Goal: Information Seeking & Learning: Learn about a topic

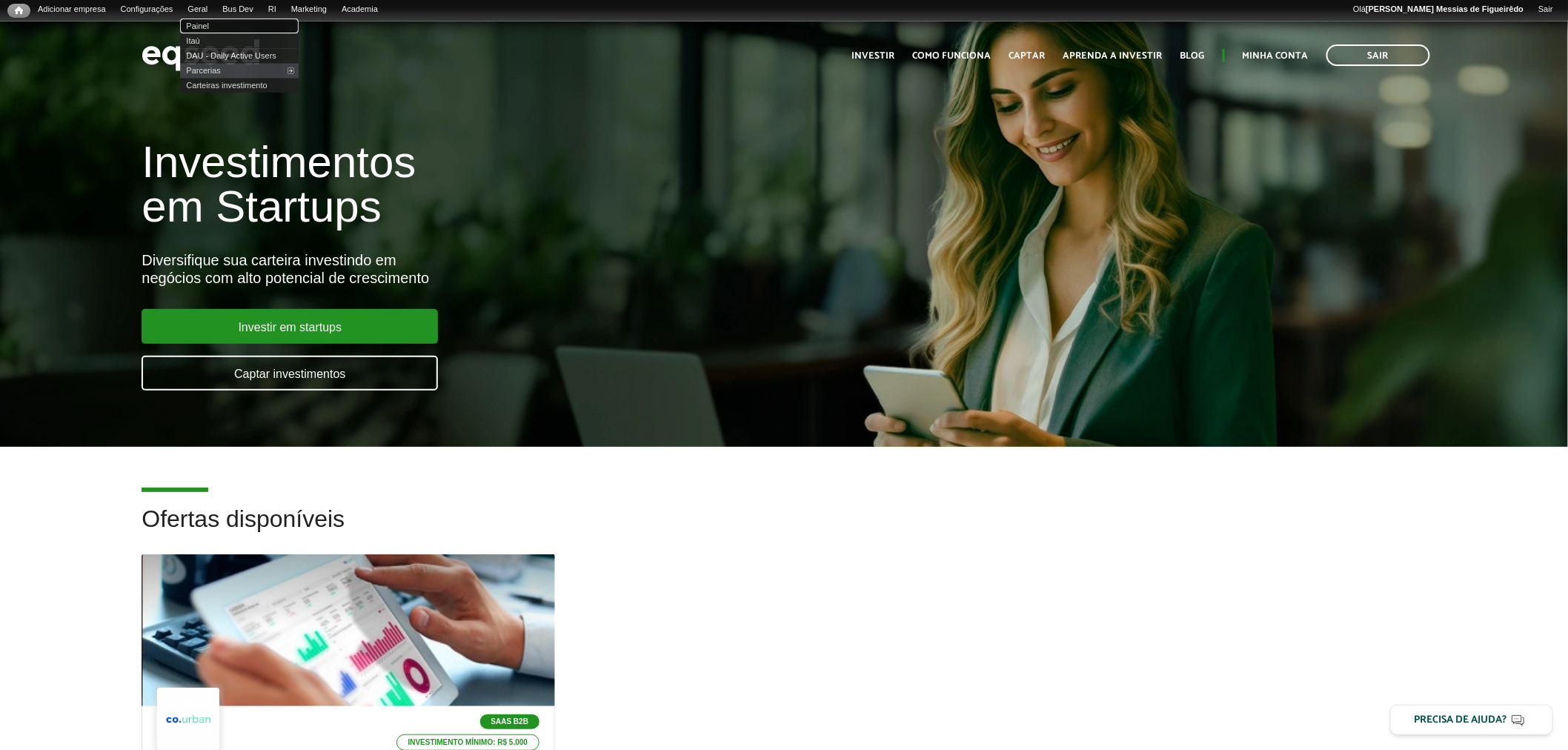
click at [205, 25] on link "Painel" at bounding box center [239, 26] width 119 height 15
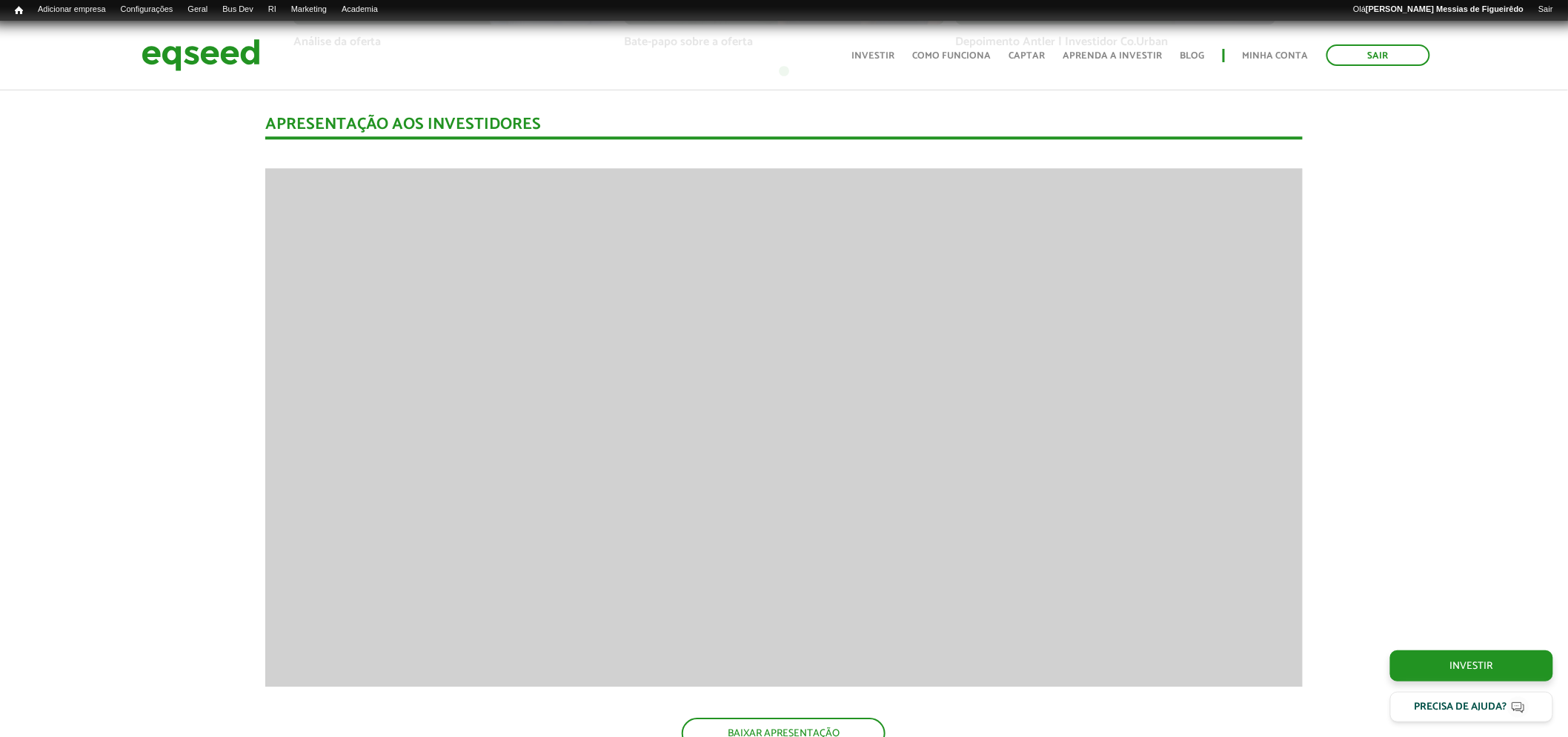
scroll to position [1399, 0]
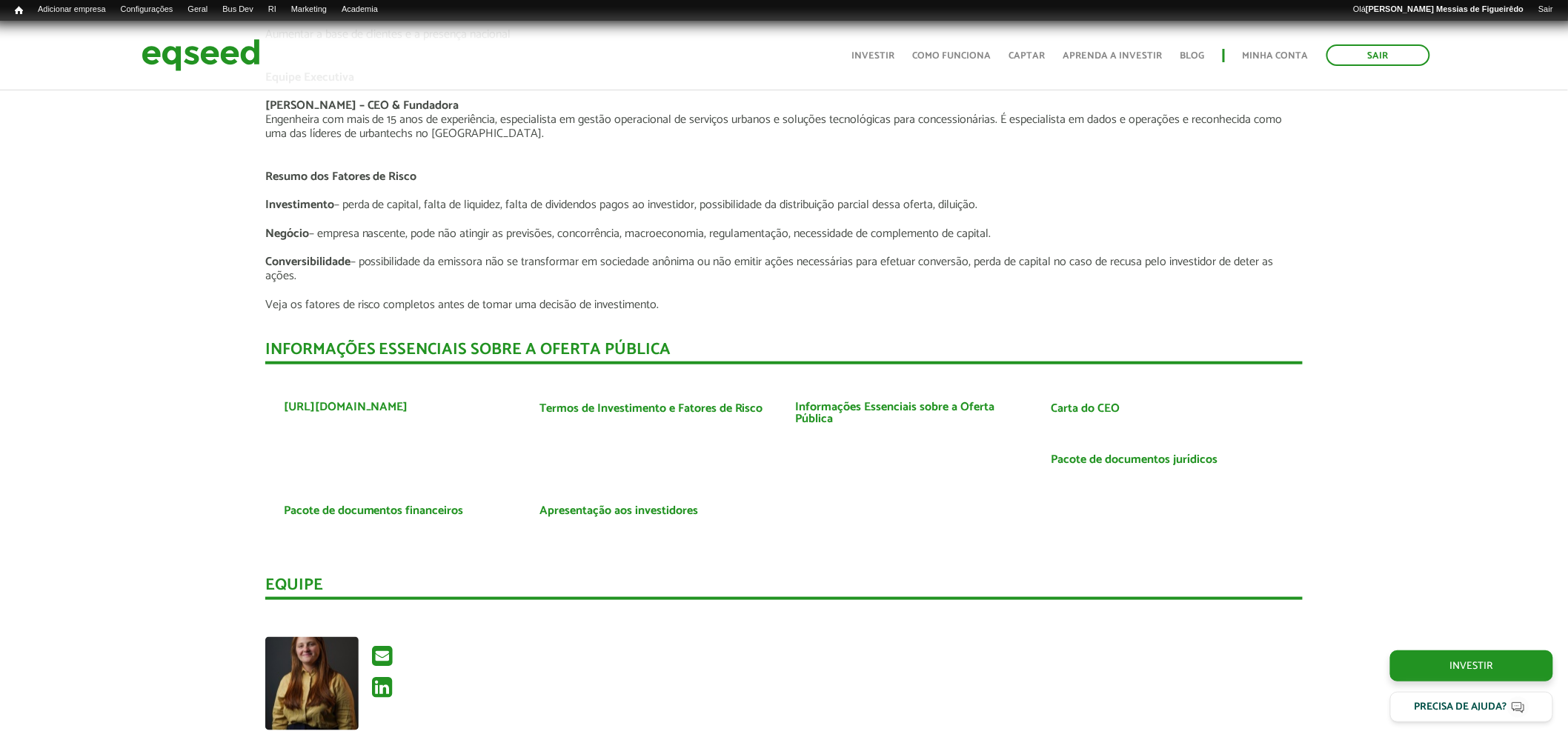
scroll to position [2713, 0]
click at [1080, 402] on link "Carta do CEO" at bounding box center [1085, 408] width 69 height 11
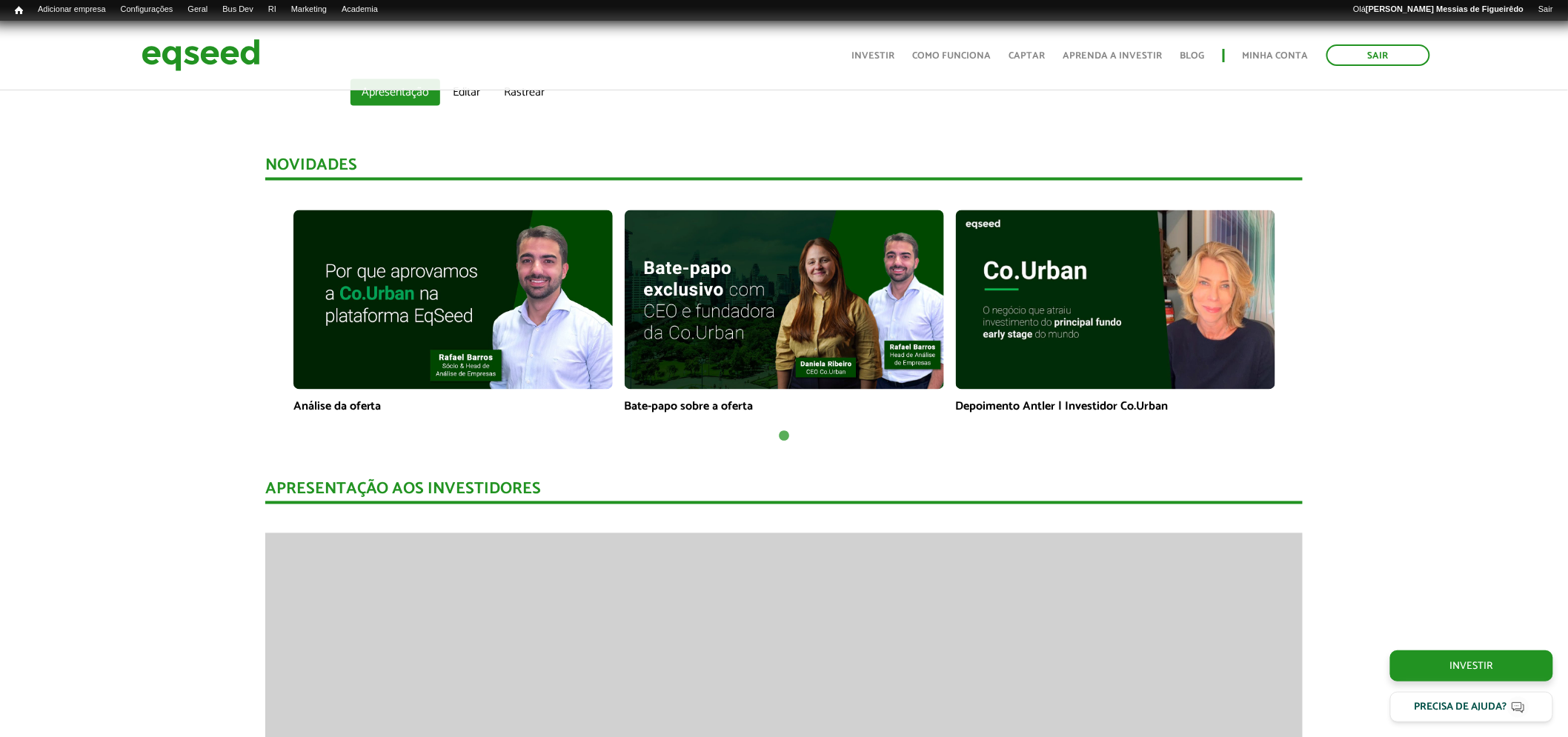
scroll to position [995, 0]
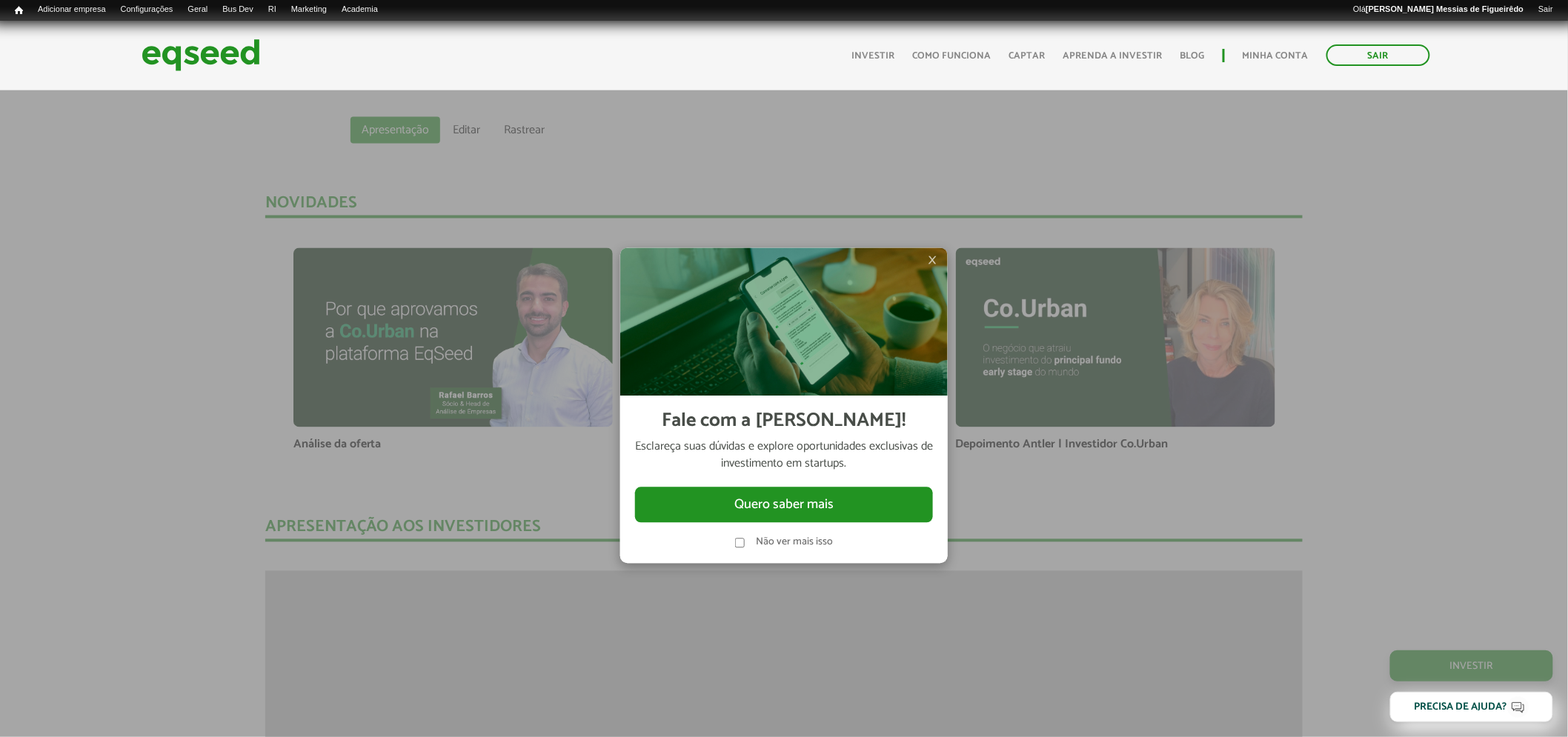
click at [930, 256] on span "×" at bounding box center [931, 260] width 9 height 18
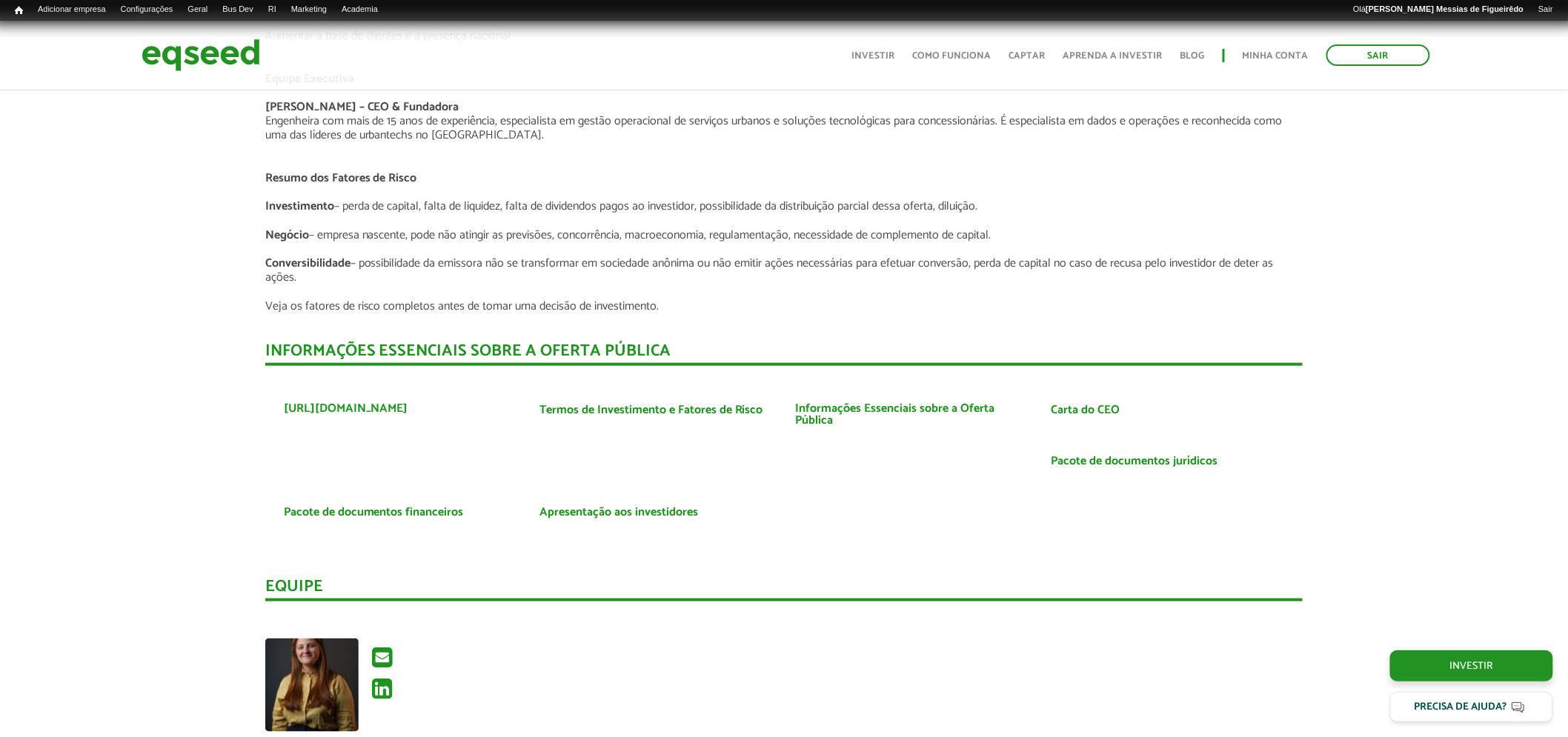
scroll to position [2713, 0]
click at [1091, 402] on link "Carta do CEO" at bounding box center [1085, 408] width 69 height 11
click at [1092, 402] on link "Carta do CEO" at bounding box center [1085, 408] width 69 height 11
